Goal: Task Accomplishment & Management: Complete application form

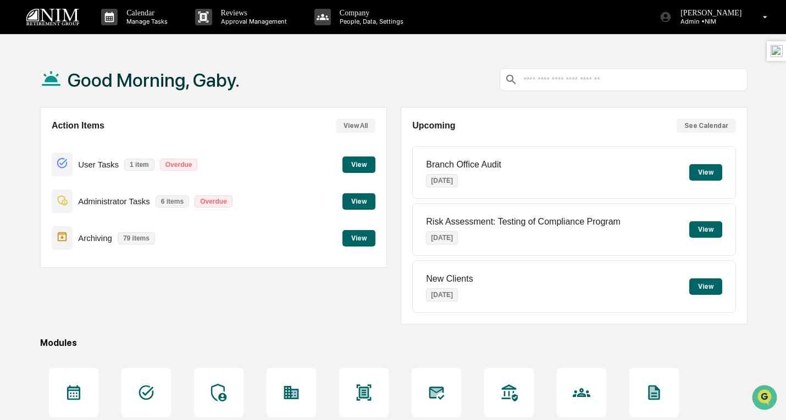
click at [716, 16] on p "[PERSON_NAME]" at bounding box center [709, 13] width 75 height 9
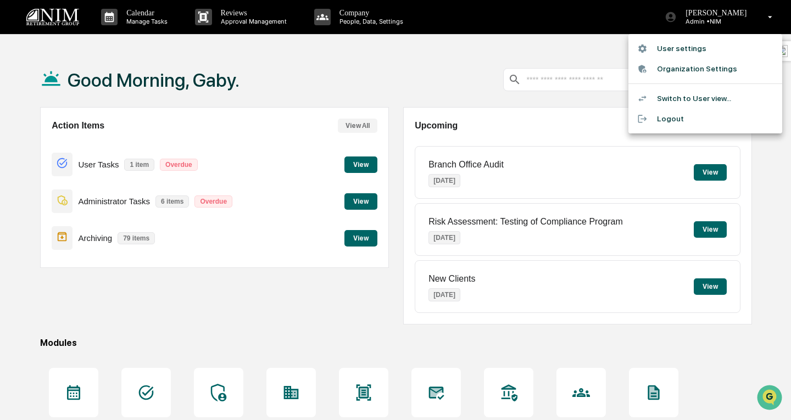
click at [689, 92] on li "Switch to User view..." at bounding box center [706, 98] width 154 height 20
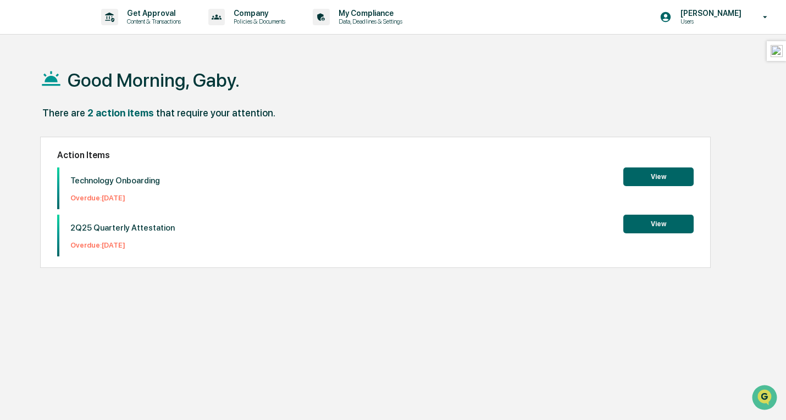
click at [167, 14] on p "Get Approval" at bounding box center [152, 13] width 68 height 9
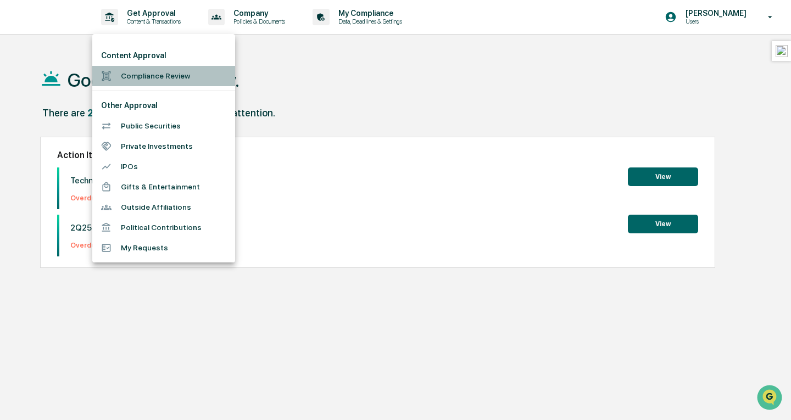
click at [143, 77] on li "Compliance Review" at bounding box center [163, 76] width 143 height 20
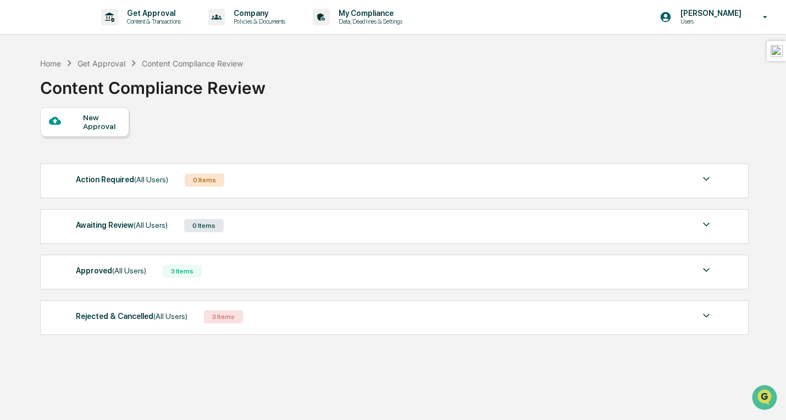
click at [104, 124] on div "New Approval" at bounding box center [101, 122] width 37 height 18
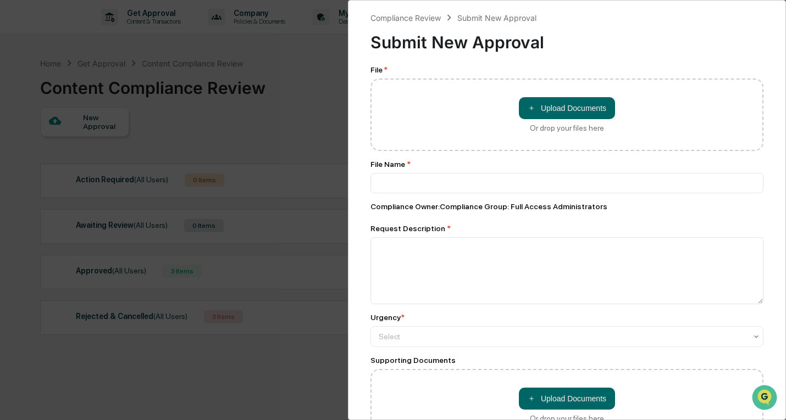
click at [533, 110] on button "＋ Upload Documents" at bounding box center [567, 108] width 96 height 22
type input "**********"
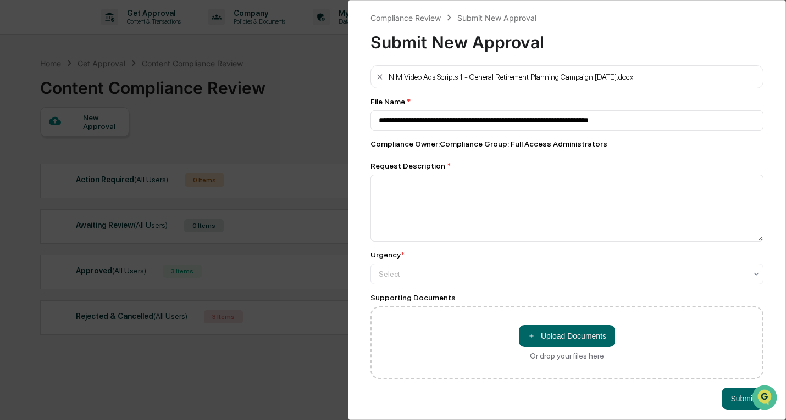
click at [603, 342] on button "＋ Upload Documents" at bounding box center [567, 336] width 96 height 22
click at [725, 402] on button "Submit" at bounding box center [743, 399] width 42 height 22
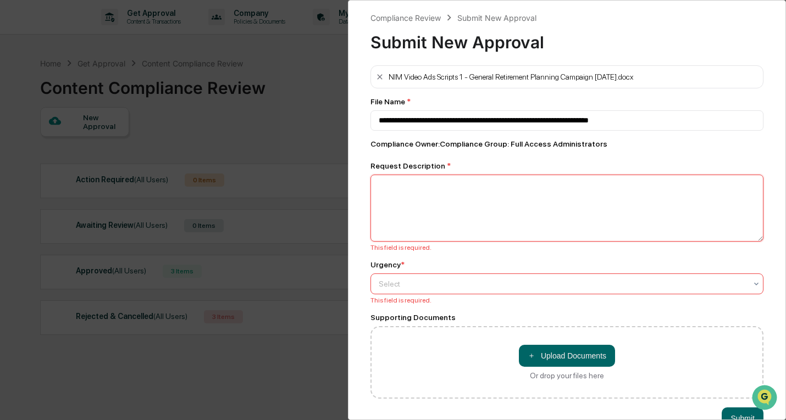
click at [501, 212] on textarea at bounding box center [566, 208] width 393 height 67
type textarea "*"
type textarea "**********"
click at [463, 284] on div at bounding box center [563, 284] width 368 height 11
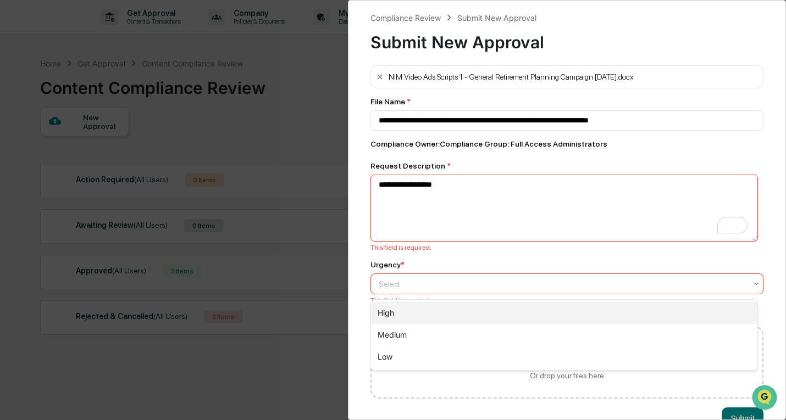
click at [445, 312] on div "High" at bounding box center [564, 313] width 386 height 22
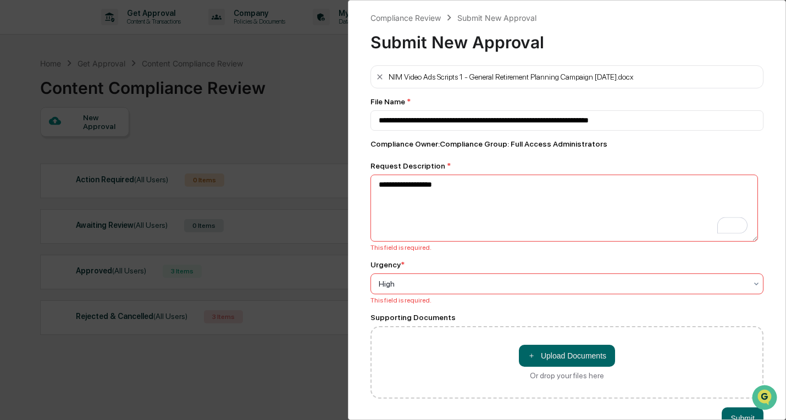
scroll to position [36, 0]
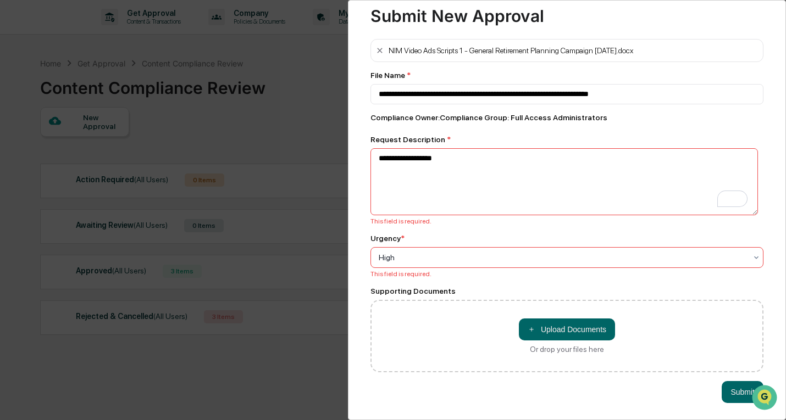
click at [736, 396] on button "Submit" at bounding box center [743, 392] width 42 height 22
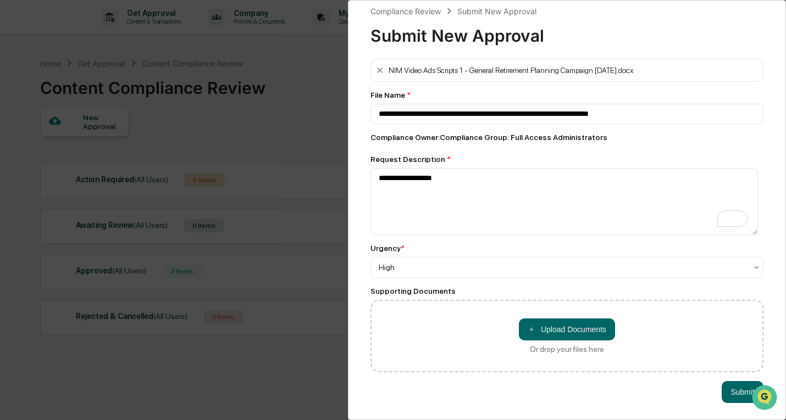
scroll to position [15, 0]
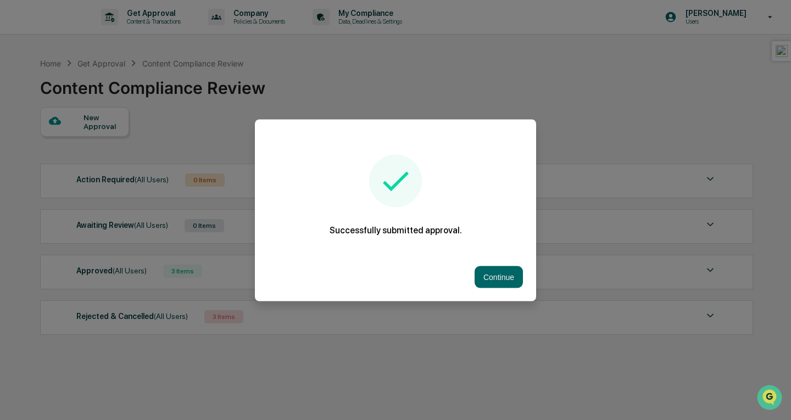
click at [98, 124] on div at bounding box center [395, 210] width 791 height 420
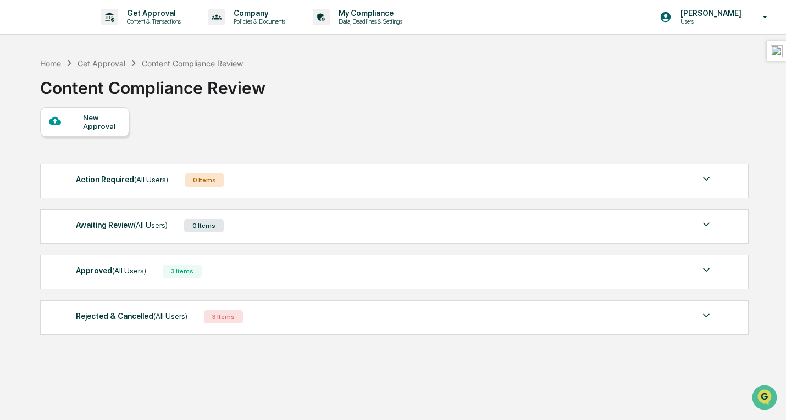
click at [98, 124] on div "New Approval" at bounding box center [101, 122] width 37 height 18
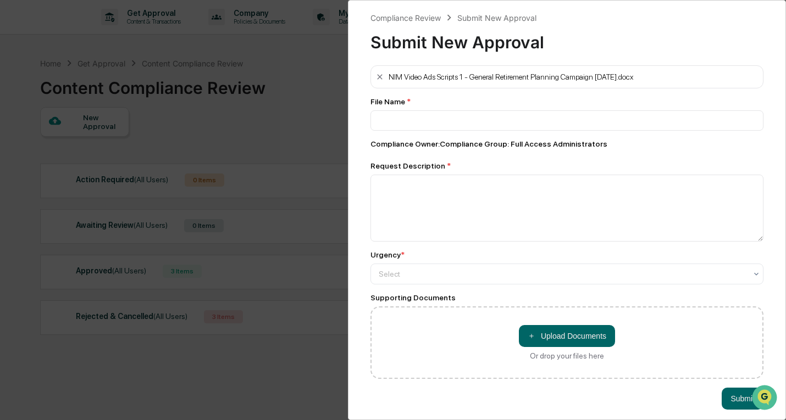
click at [374, 74] on div "NIM Video Ads Scripts 1 - General Retirement Planning Campaign [DATE].docx" at bounding box center [566, 76] width 393 height 23
click at [740, 406] on button "Submit" at bounding box center [743, 399] width 42 height 22
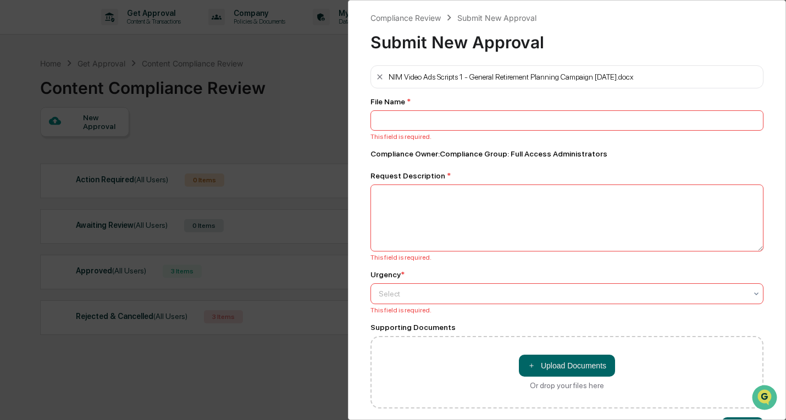
click at [289, 104] on div "Compliance Review Submit New Approval Submit New Approval NIM Video Ads Scripts…" at bounding box center [393, 210] width 786 height 420
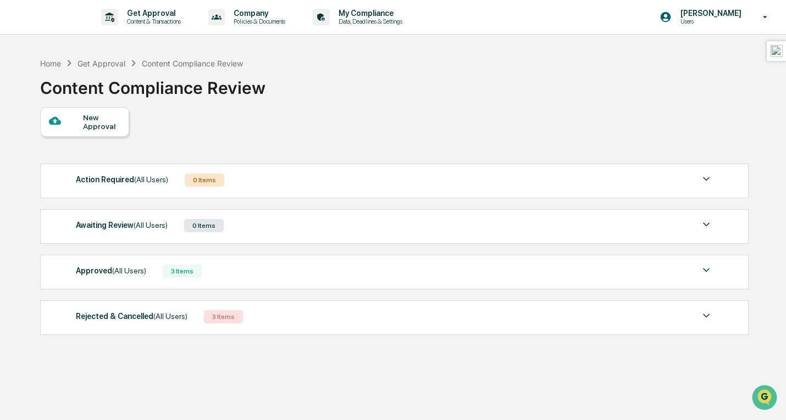
click at [282, 231] on div "Awaiting Review (All Users) 0 Items" at bounding box center [394, 225] width 636 height 15
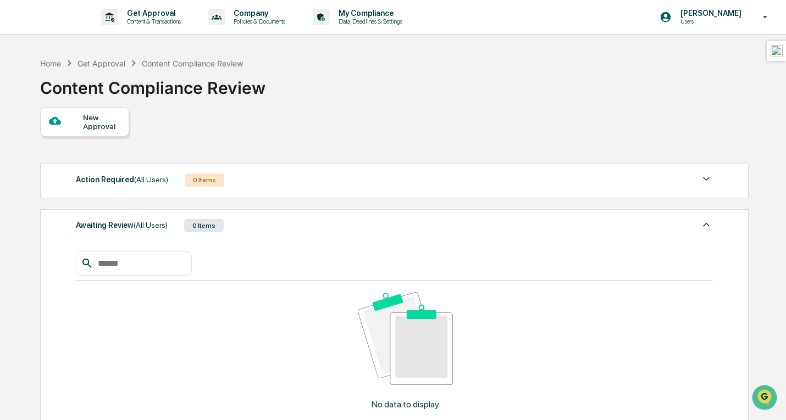
click at [114, 115] on div "New Approval" at bounding box center [101, 122] width 37 height 18
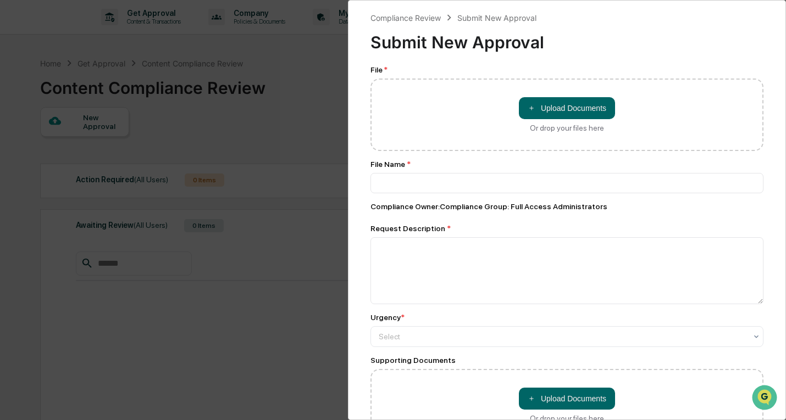
click at [579, 113] on button "＋ Upload Documents" at bounding box center [567, 108] width 96 height 22
type input "**********"
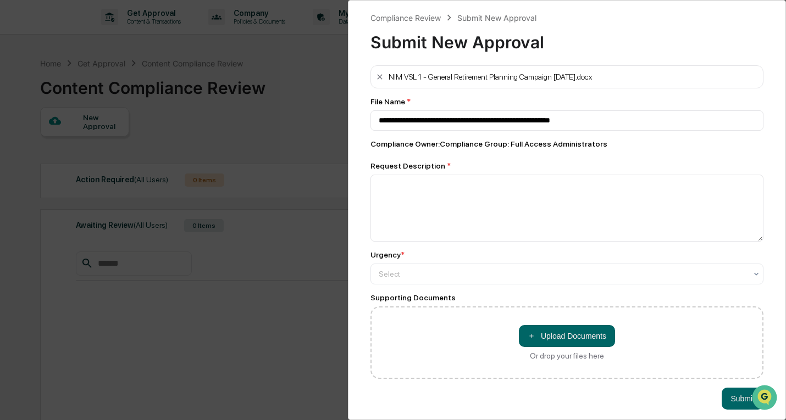
drag, startPoint x: 602, startPoint y: 77, endPoint x: 382, endPoint y: 68, distance: 220.6
click at [382, 68] on div "NIM VSL 1 - General Retirement Planning Campaign Aug 2025.docx" at bounding box center [566, 76] width 393 height 23
copy div "NIM VSL 1 - General Retirement Planning Campaign Aug 2025.docx"
click at [724, 402] on button "Submit" at bounding box center [743, 399] width 42 height 22
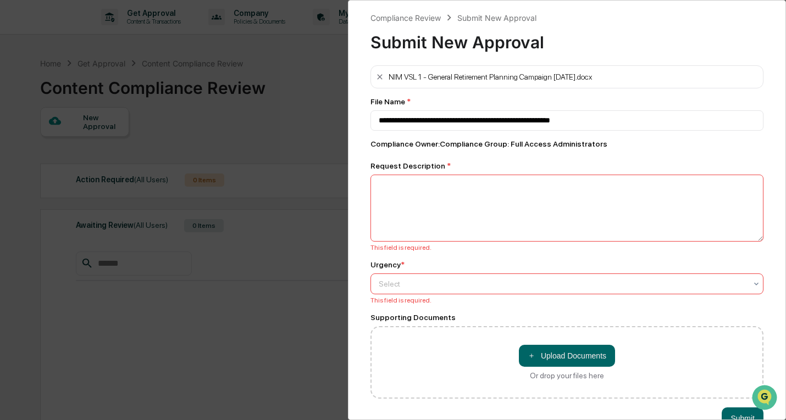
click at [491, 286] on div at bounding box center [563, 284] width 368 height 11
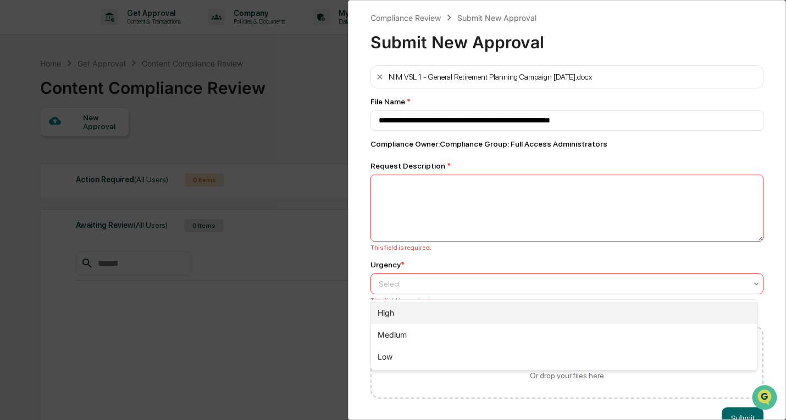
click at [470, 313] on div "High" at bounding box center [564, 313] width 386 height 22
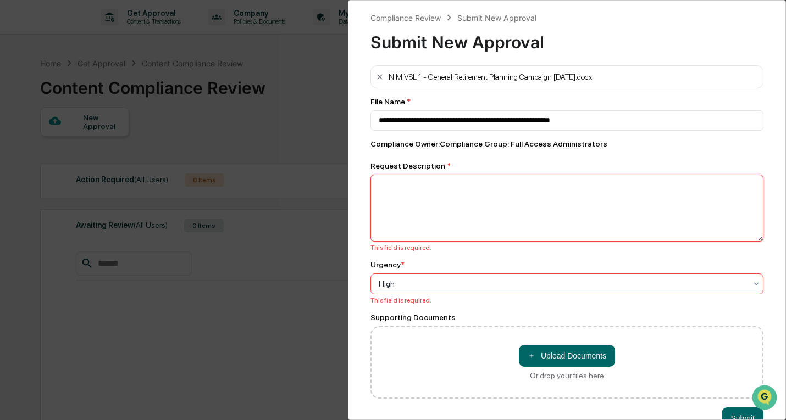
click at [453, 209] on textarea at bounding box center [566, 208] width 393 height 67
paste textarea "**********"
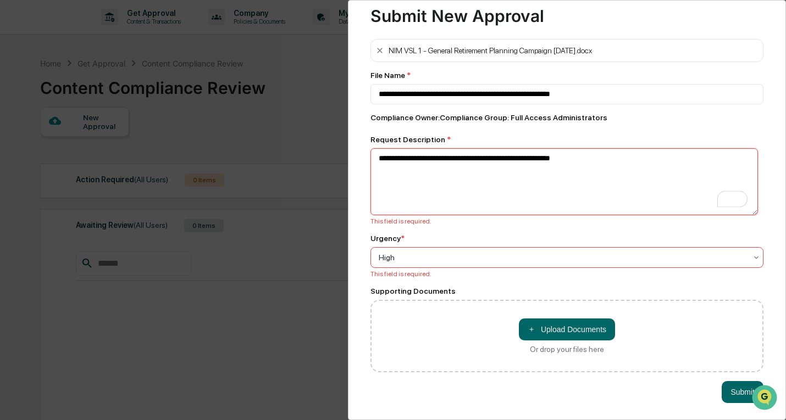
type textarea "**********"
click at [723, 388] on button "Submit" at bounding box center [743, 392] width 42 height 22
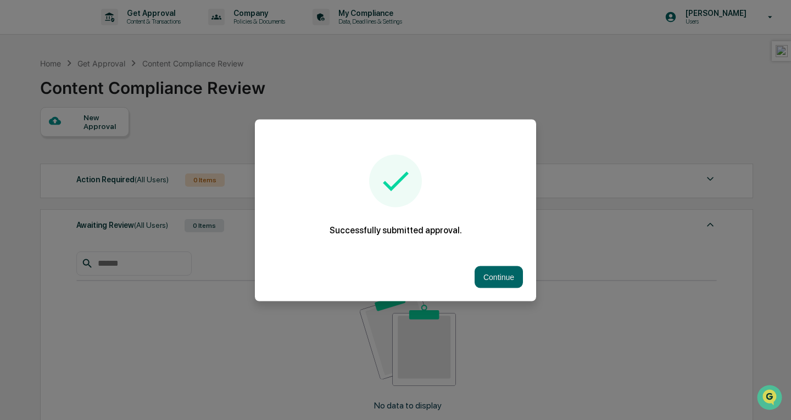
click at [480, 272] on button "Continue" at bounding box center [499, 277] width 48 height 22
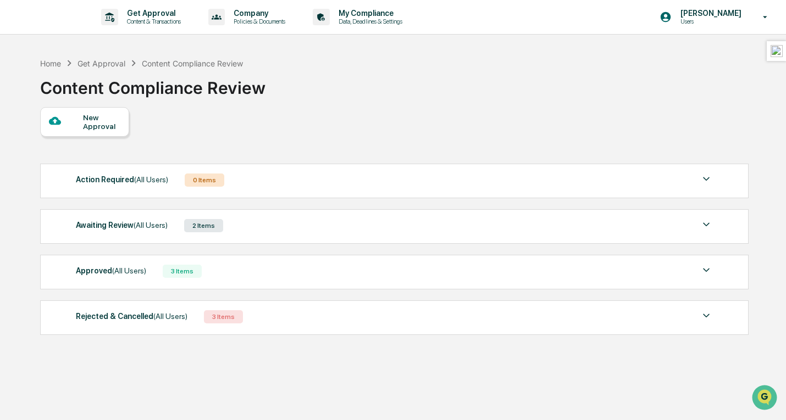
click at [158, 229] on span "(All Users)" at bounding box center [151, 225] width 34 height 9
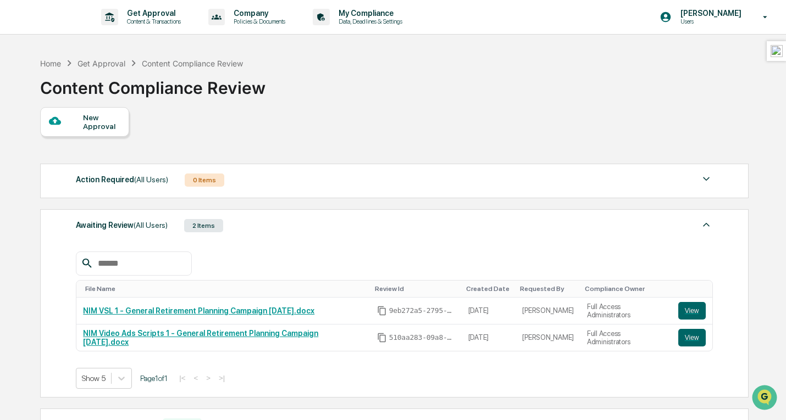
click at [703, 339] on button "View" at bounding box center [691, 338] width 27 height 18
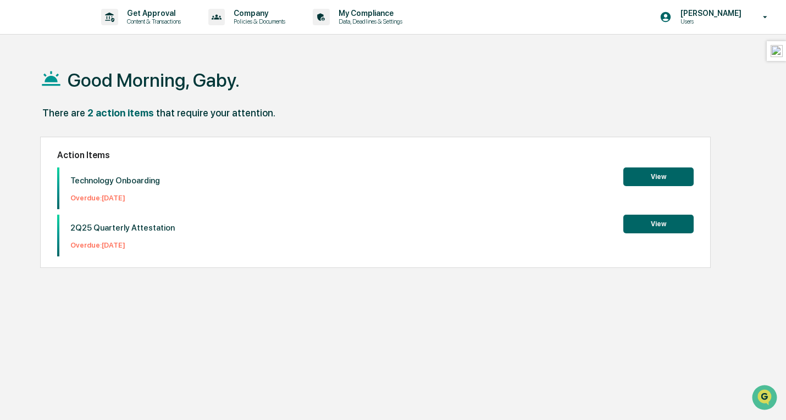
click at [658, 179] on button "View" at bounding box center [658, 177] width 70 height 19
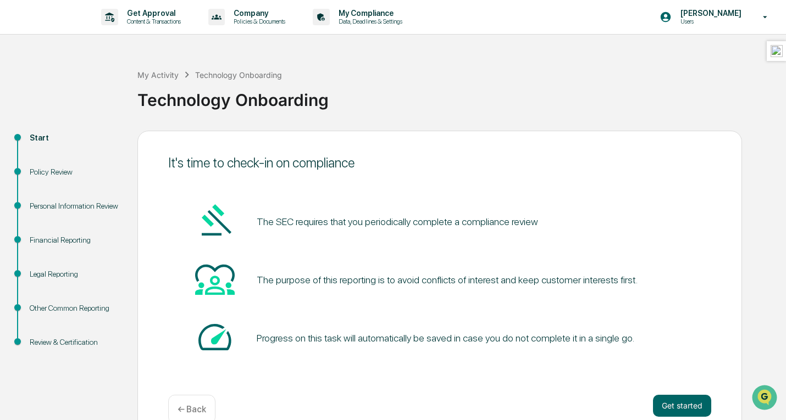
scroll to position [23, 0]
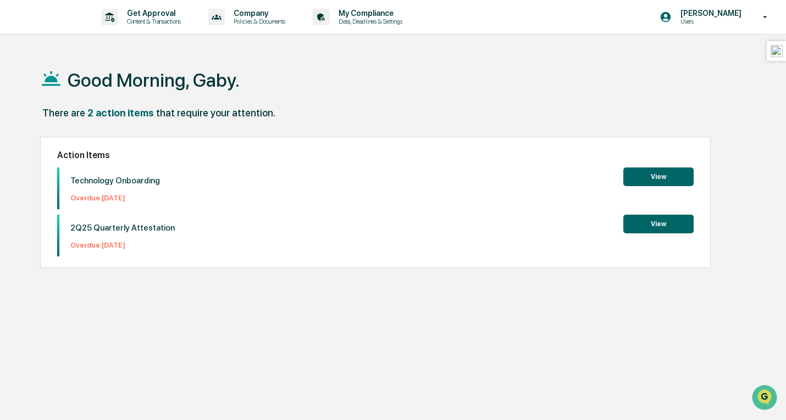
click at [159, 14] on p "Get Approval" at bounding box center [152, 13] width 68 height 9
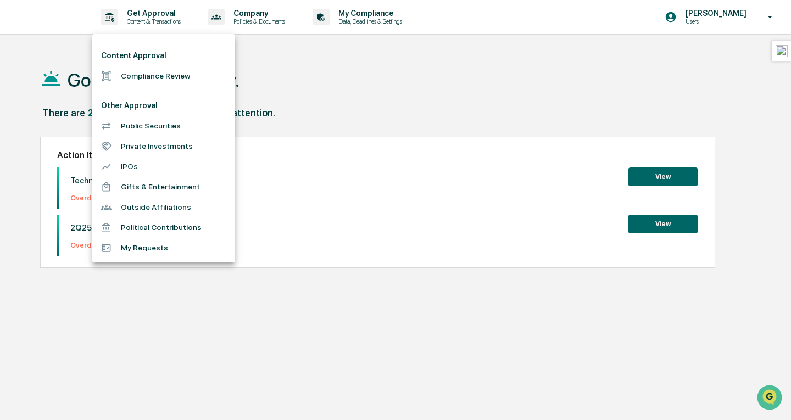
click at [313, 71] on div at bounding box center [395, 210] width 791 height 420
